Goal: Check status: Check status

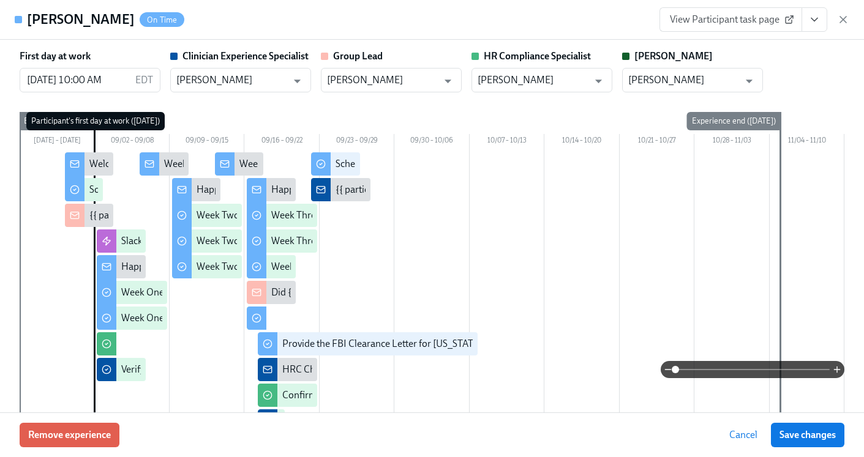
scroll to position [0, 17163]
click at [818, 18] on icon "View task page" at bounding box center [814, 19] width 6 height 3
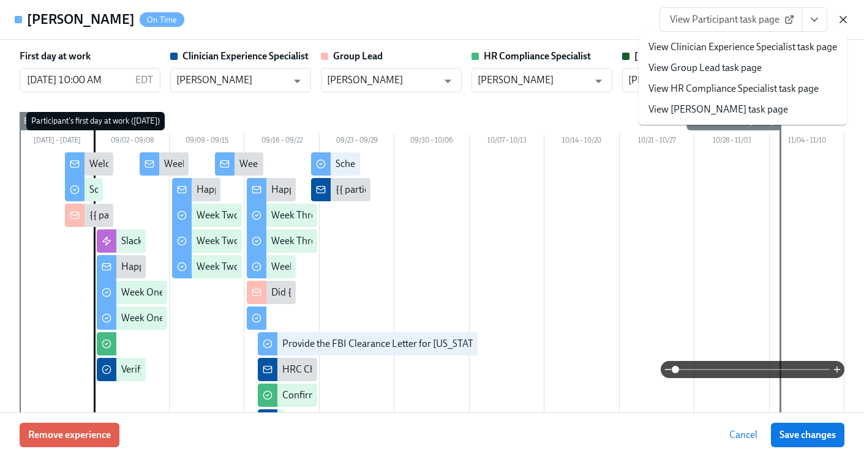
click at [841, 15] on icon "button" at bounding box center [843, 19] width 12 height 12
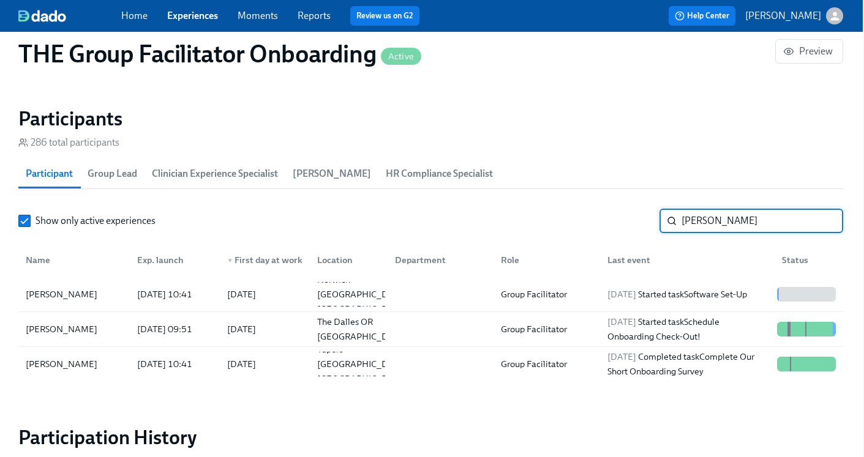
click at [762, 224] on input "Lena" at bounding box center [763, 221] width 162 height 24
drag, startPoint x: 762, startPoint y: 224, endPoint x: 746, endPoint y: 224, distance: 16.5
click at [753, 224] on input "Lena" at bounding box center [763, 221] width 162 height 24
click at [746, 224] on input "Lena" at bounding box center [763, 221] width 162 height 24
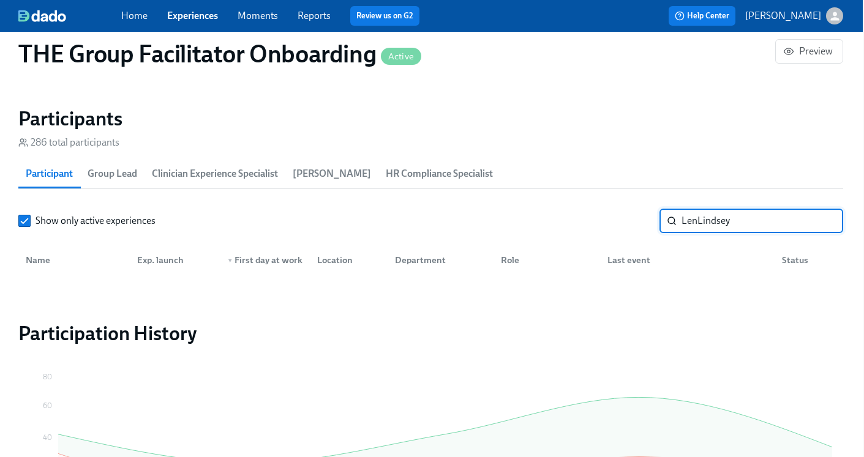
click at [695, 223] on input "LenLindsey" at bounding box center [763, 221] width 162 height 24
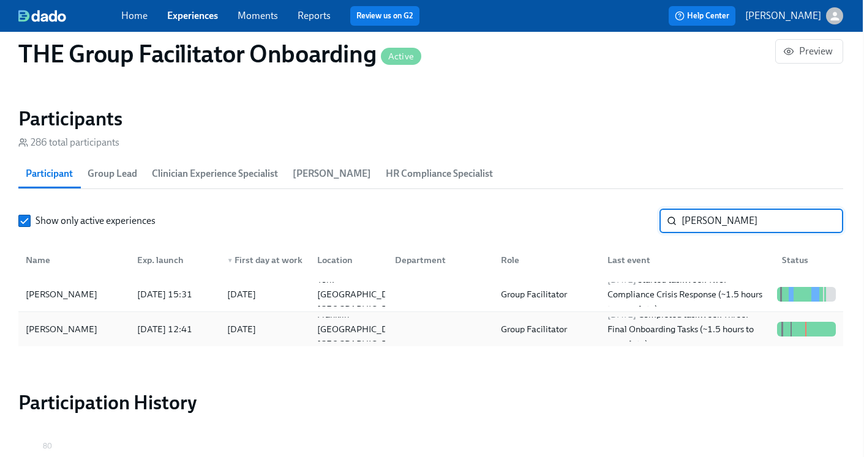
type input "Lindsey"
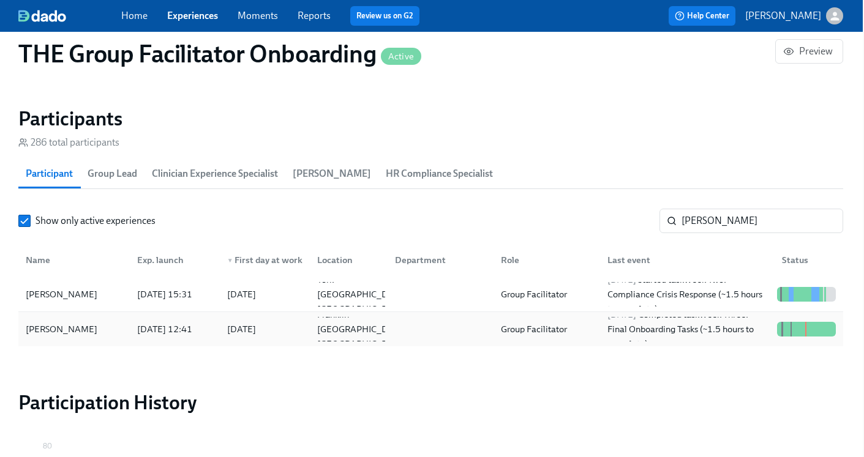
click at [540, 334] on div "Group Facilitator" at bounding box center [534, 329] width 76 height 15
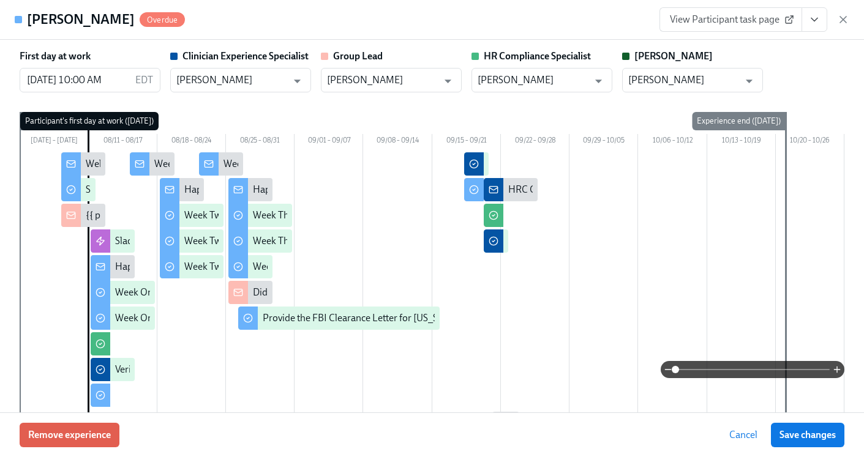
click at [817, 31] on button "View task page" at bounding box center [815, 19] width 26 height 24
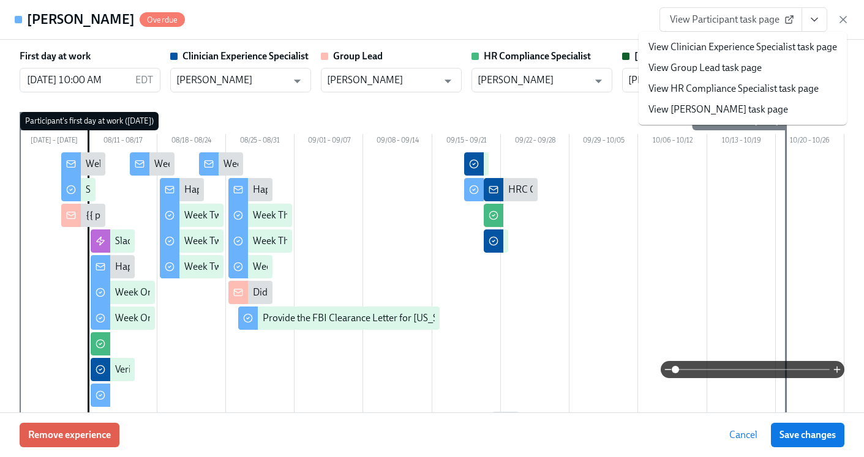
click at [783, 91] on link "View HR Compliance Specialist task page" at bounding box center [734, 88] width 170 height 13
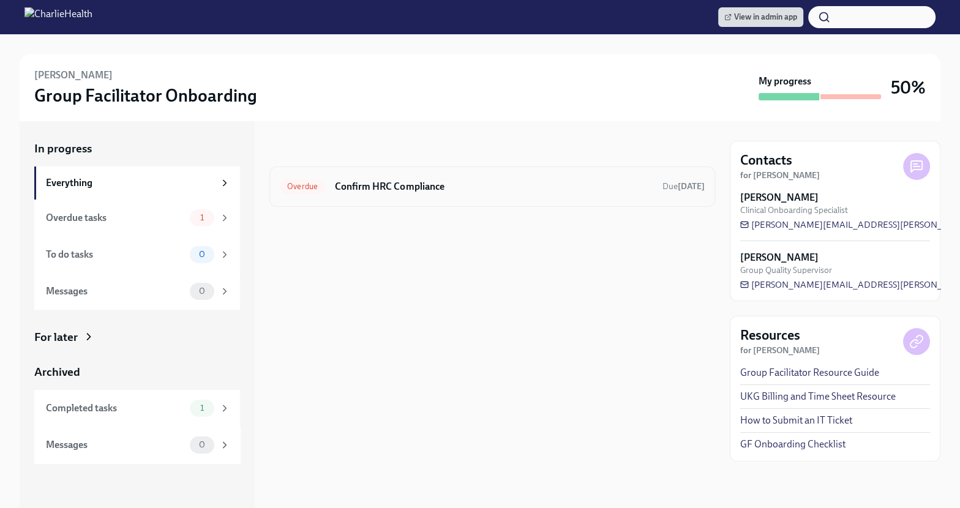
click at [449, 182] on h6 "Confirm HRC Compliance" at bounding box center [494, 186] width 318 height 13
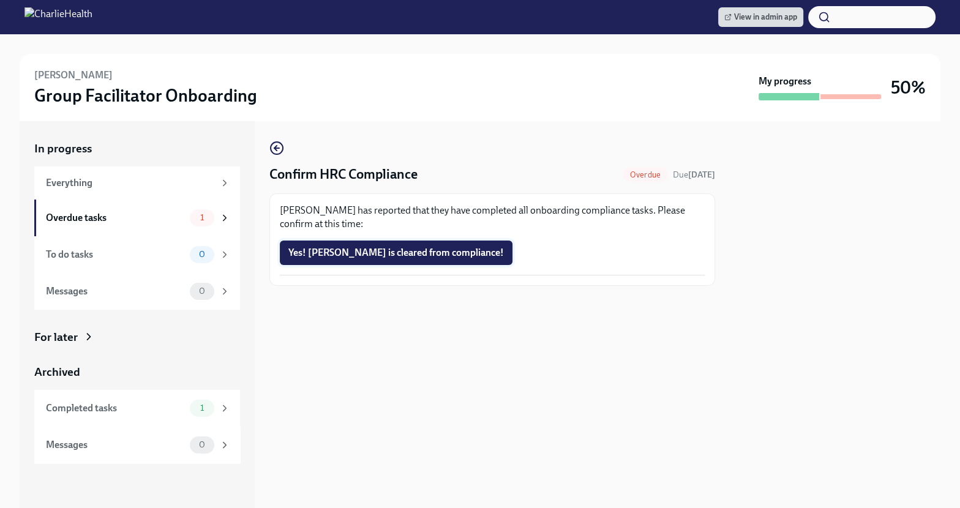
click at [345, 254] on span "Yes! [PERSON_NAME] is cleared from compliance!" at bounding box center [396, 253] width 216 height 12
